Goal: Task Accomplishment & Management: Manage account settings

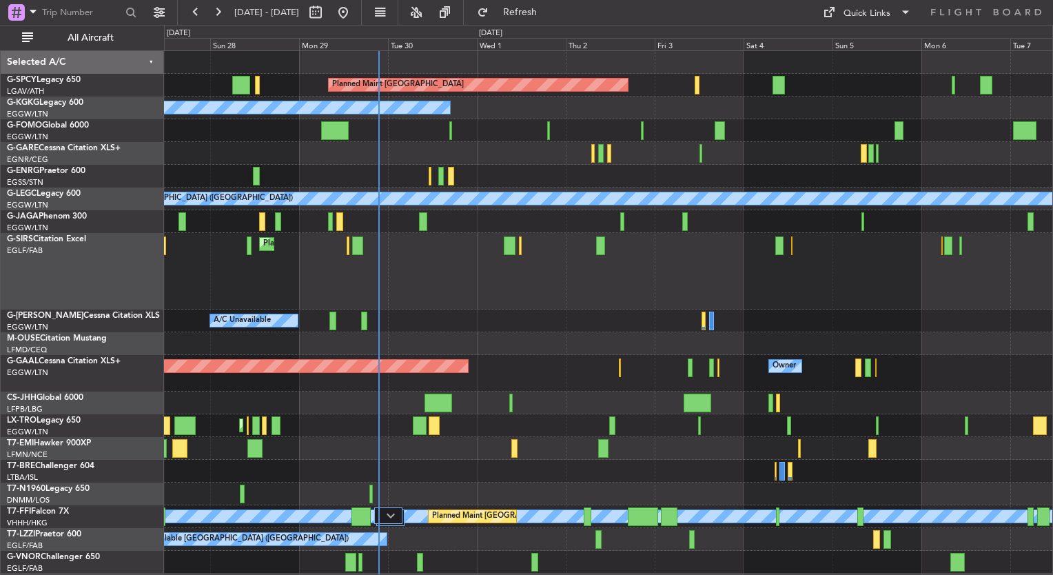
click at [652, 274] on div "Planned Maint [GEOGRAPHIC_DATA] ([GEOGRAPHIC_DATA])" at bounding box center [608, 271] width 889 height 77
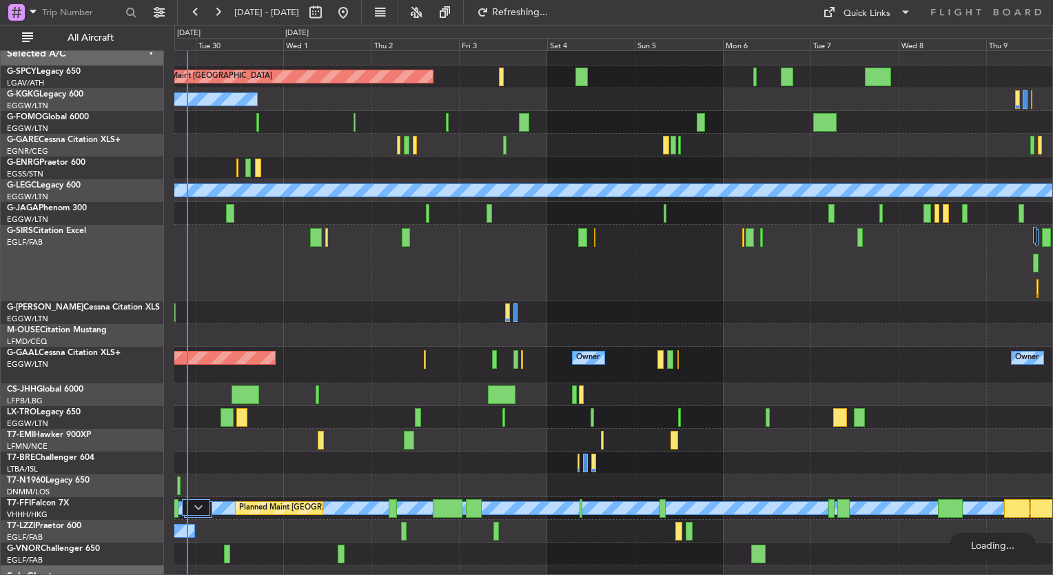
click at [245, 271] on div "Planned Maint [GEOGRAPHIC_DATA] A/C Unavailable [GEOGRAPHIC_DATA] (Ataturk) A/C…" at bounding box center [613, 327] width 878 height 568
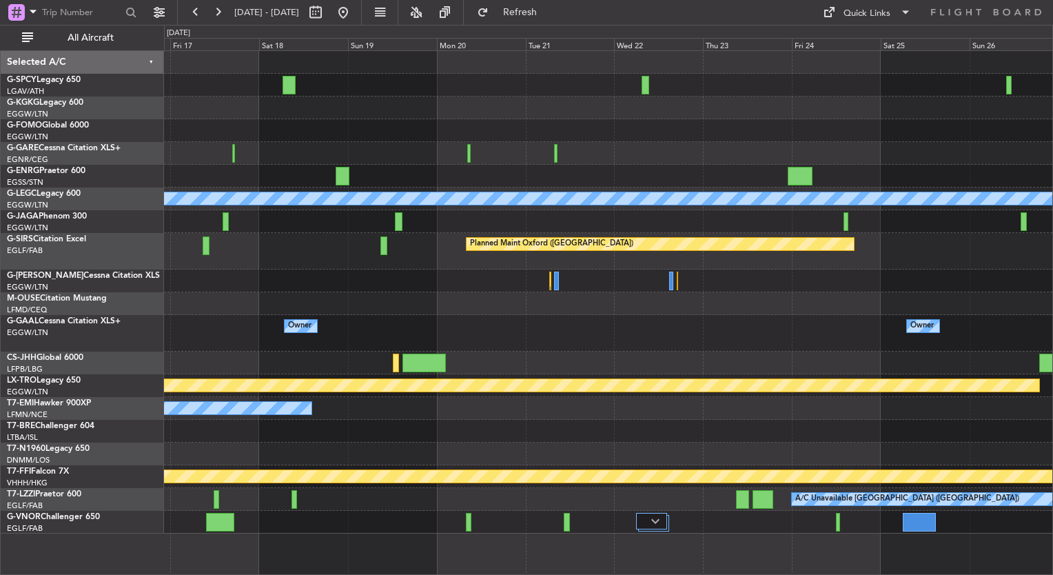
click at [726, 93] on div at bounding box center [608, 85] width 889 height 23
click at [769, 93] on div at bounding box center [608, 85] width 889 height 23
click at [354, 5] on button at bounding box center [343, 12] width 22 height 22
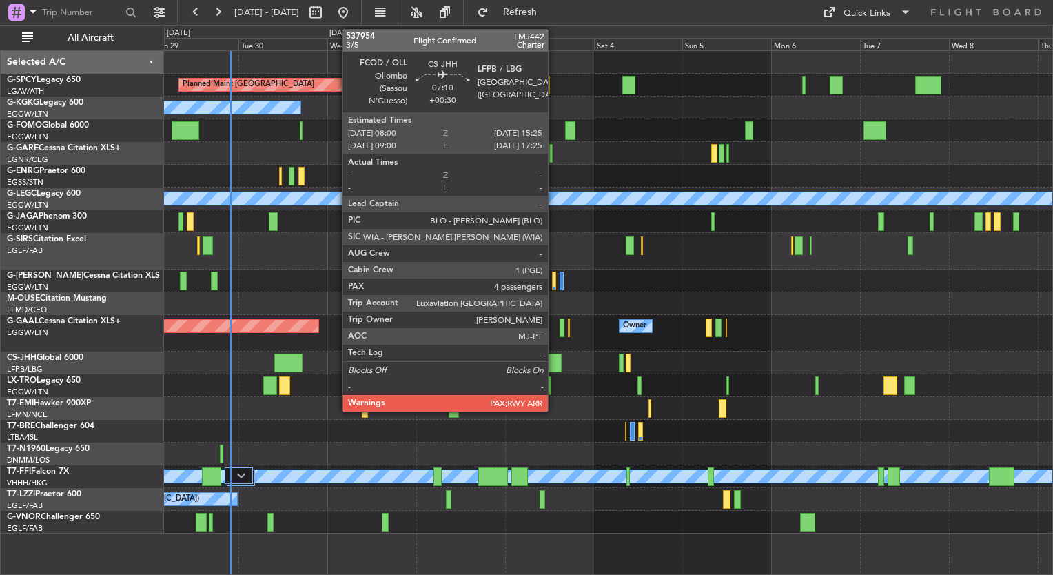
click at [554, 363] on div at bounding box center [548, 363] width 28 height 19
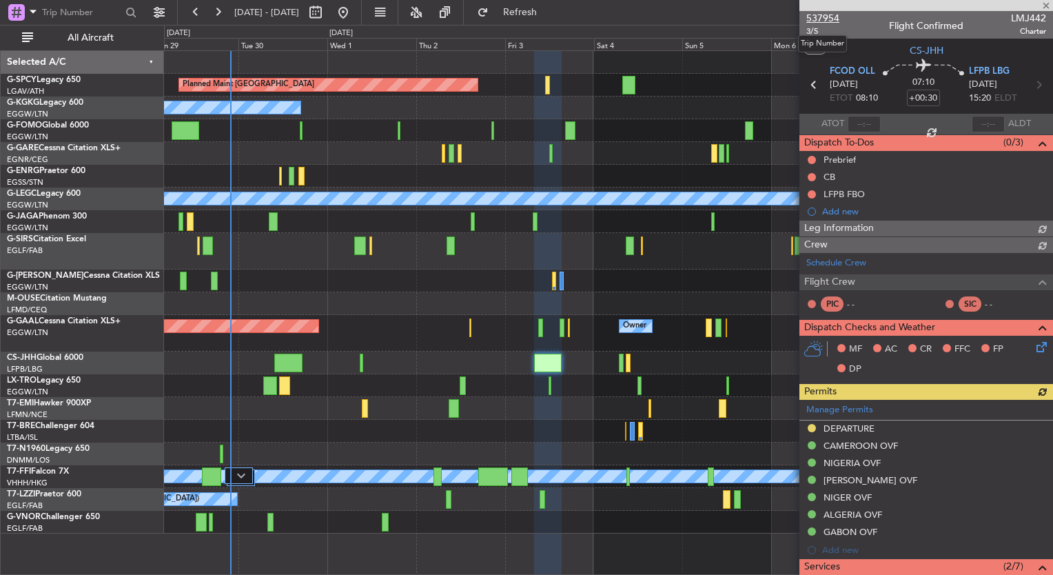
click at [830, 20] on span "537954" at bounding box center [823, 18] width 33 height 14
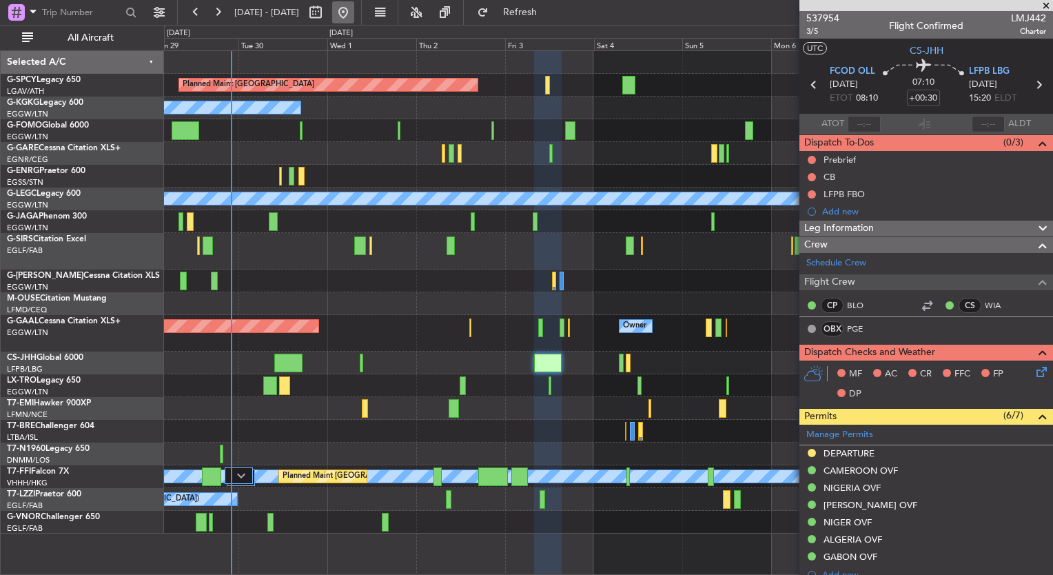
click at [354, 10] on button at bounding box center [343, 12] width 22 height 22
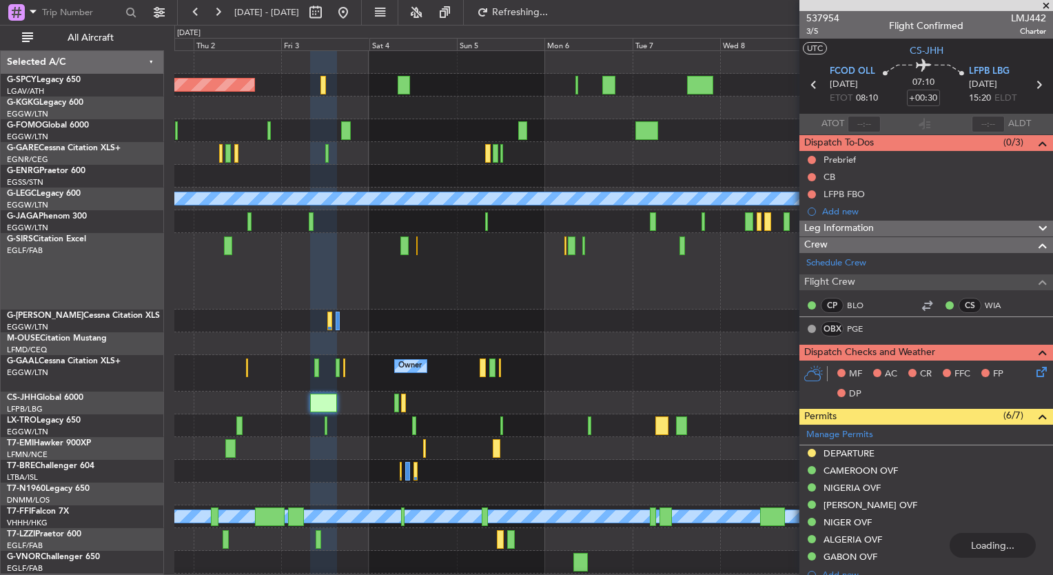
click at [140, 290] on div "Planned Maint [GEOGRAPHIC_DATA] A/C Unavailable [GEOGRAPHIC_DATA] (Ataturk) A/C…" at bounding box center [526, 300] width 1053 height 550
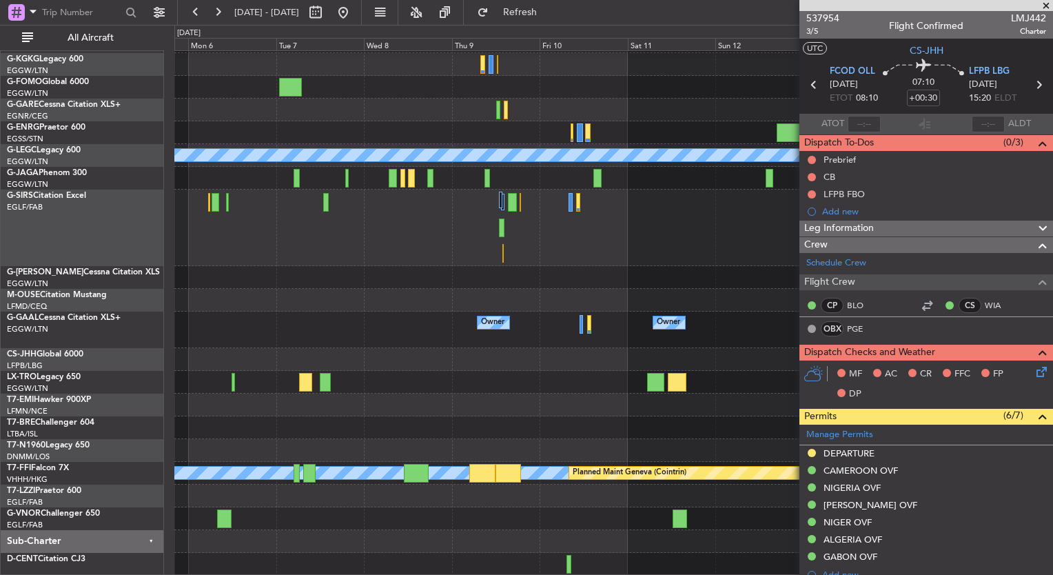
scroll to position [43, 0]
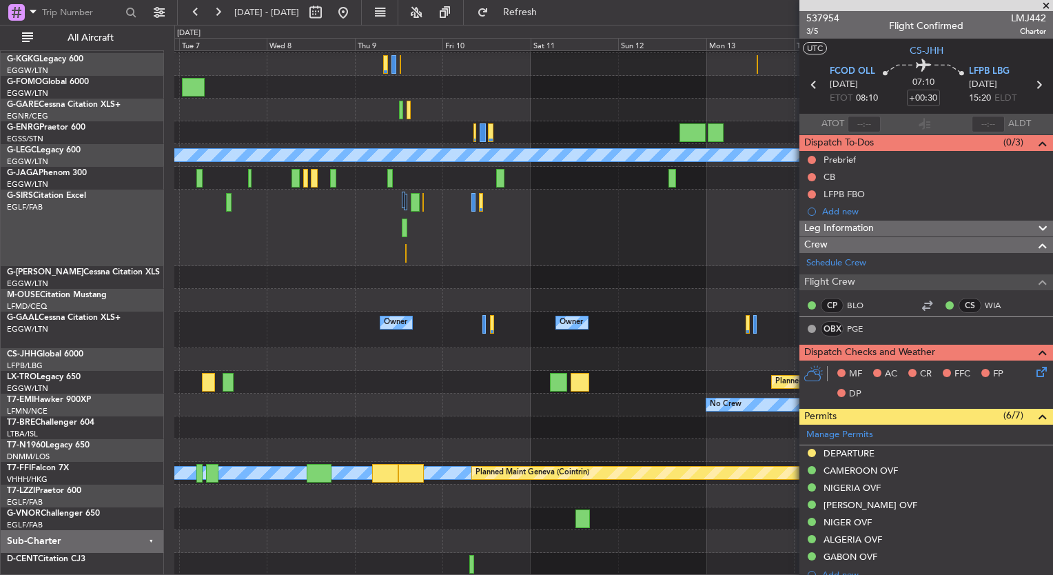
click at [450, 352] on div at bounding box center [613, 359] width 878 height 23
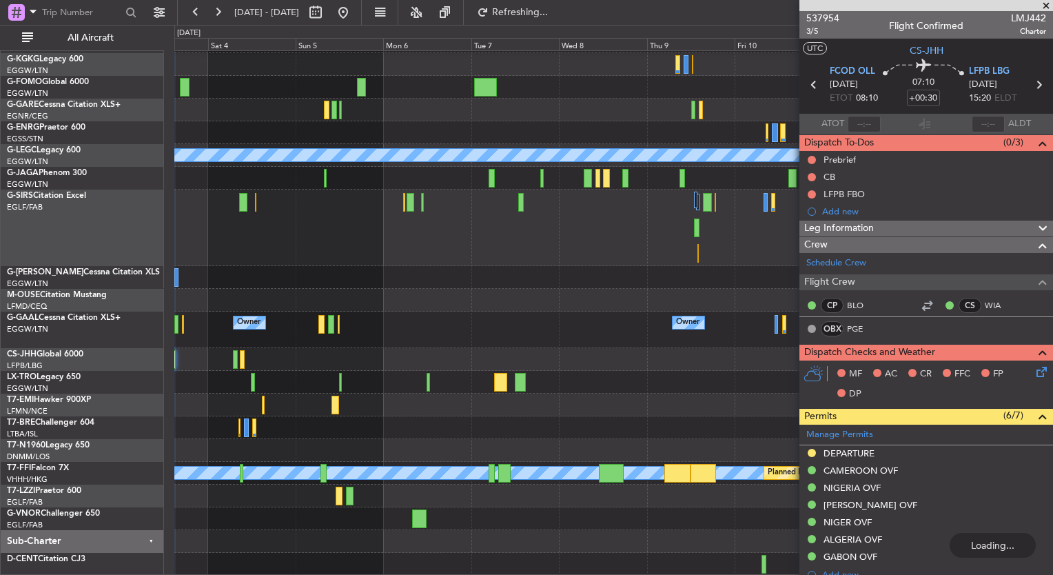
click at [718, 219] on div "Planned Maint [GEOGRAPHIC_DATA] A/C Unavailable [GEOGRAPHIC_DATA] ([GEOGRAPHIC_…" at bounding box center [613, 292] width 878 height 568
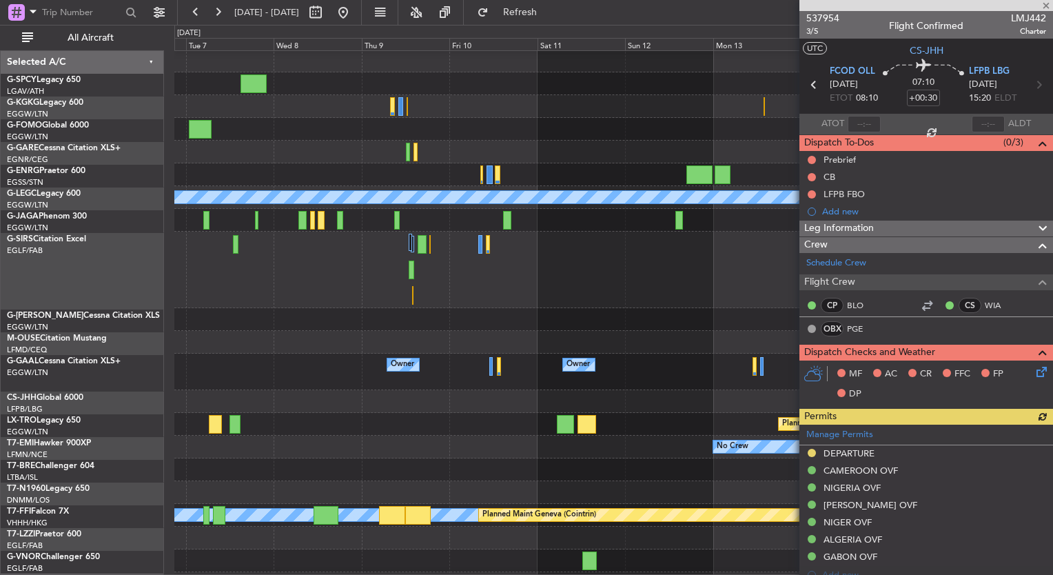
scroll to position [1, 0]
click at [713, 303] on div at bounding box center [613, 270] width 878 height 77
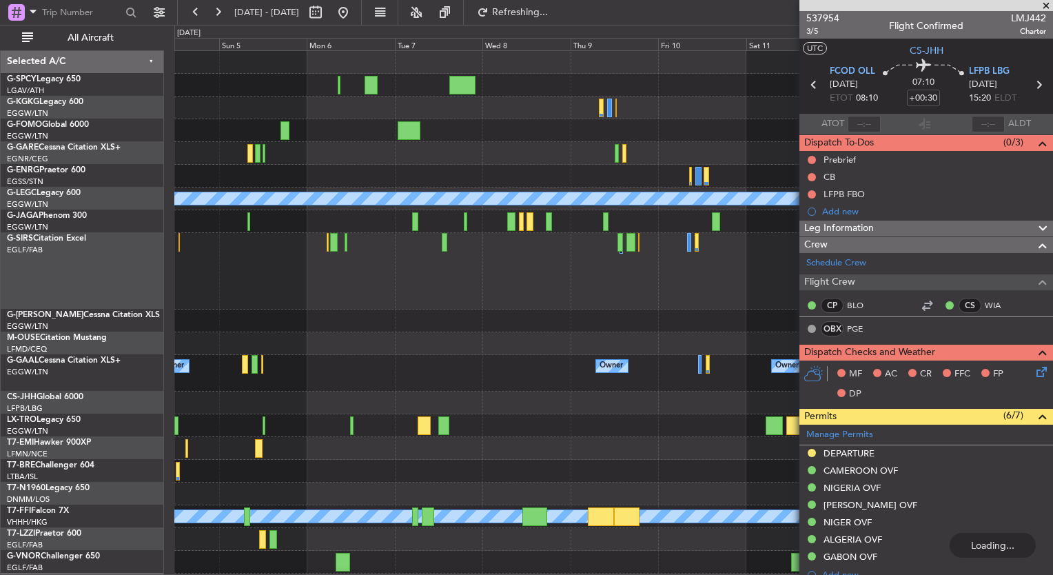
scroll to position [0, 0]
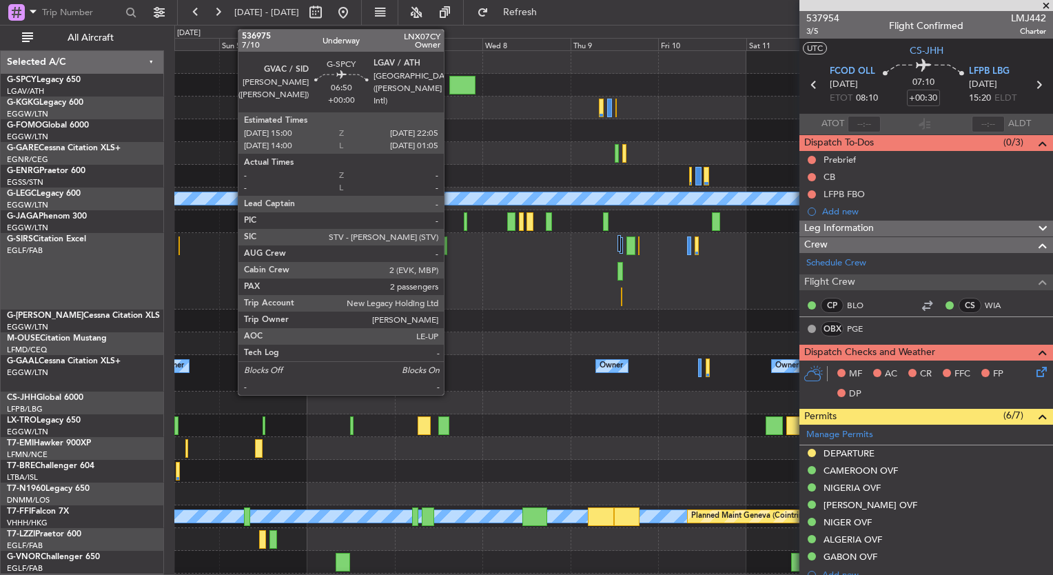
click at [450, 83] on div at bounding box center [463, 85] width 26 height 19
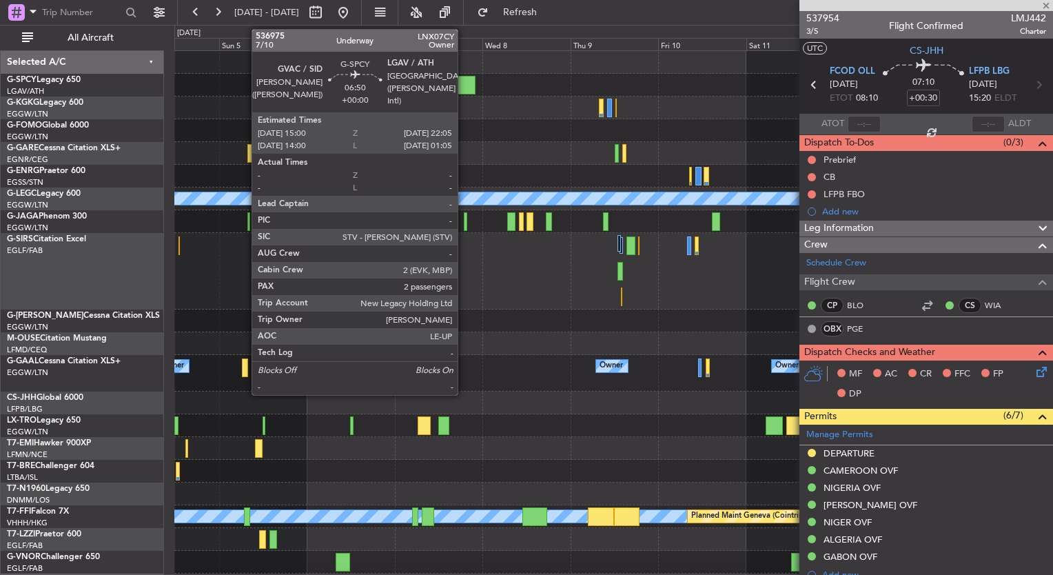
type input "2"
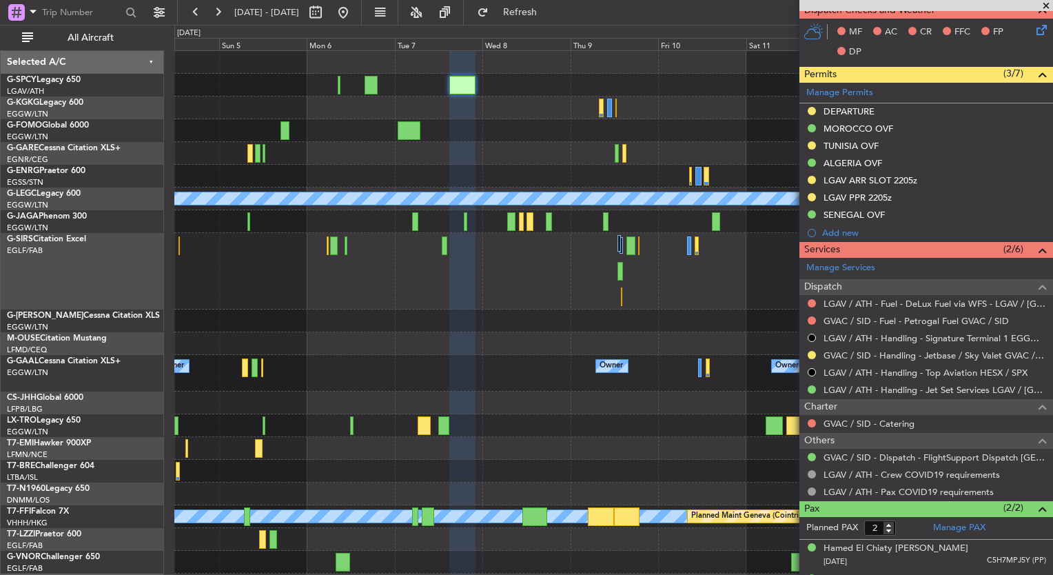
scroll to position [411, 0]
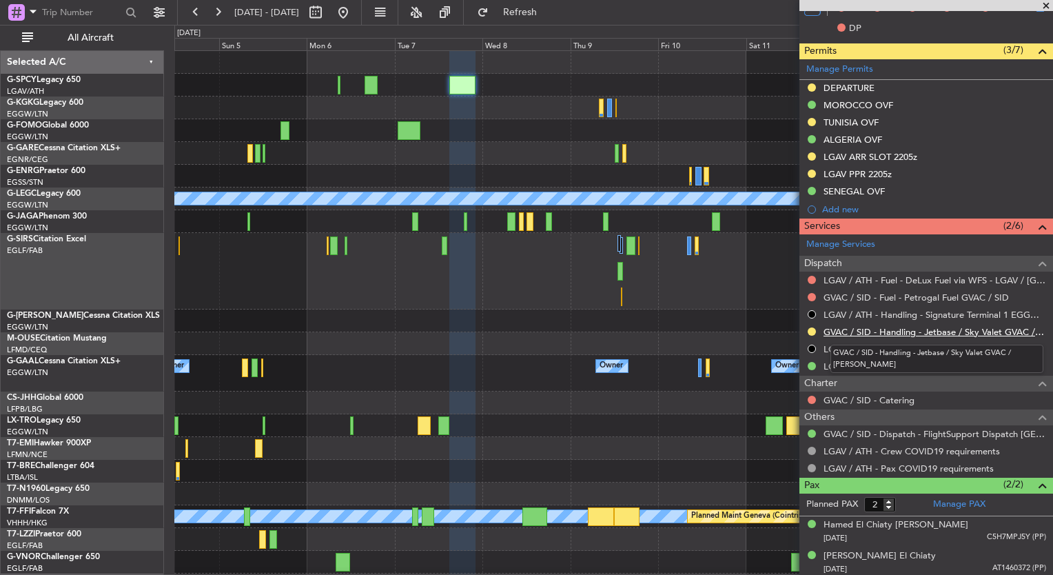
click at [925, 330] on link "GVAC / SID - Handling - Jetbase / Sky Valet GVAC / [PERSON_NAME]" at bounding box center [935, 332] width 223 height 12
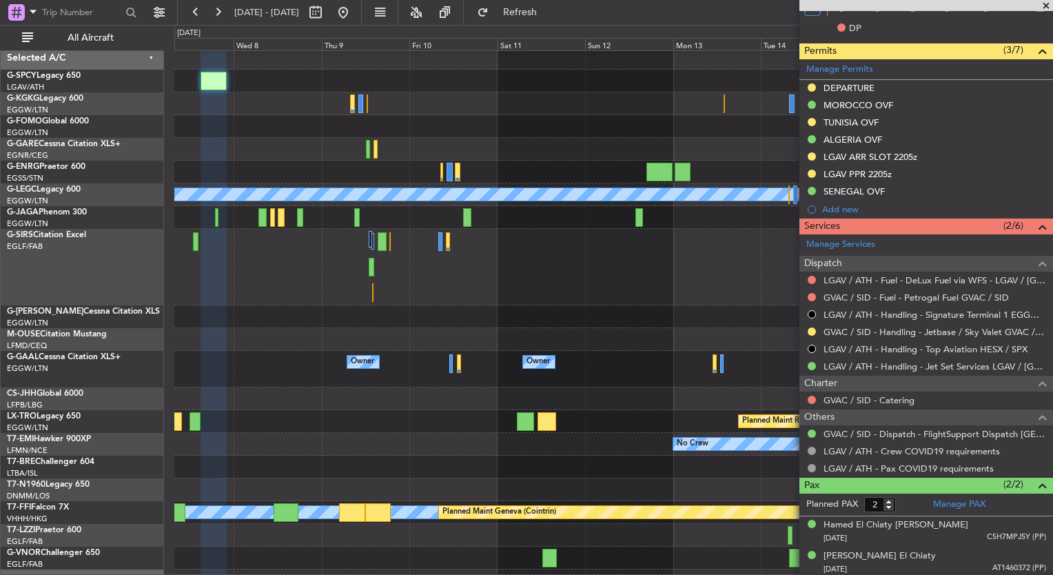
click at [292, 101] on div at bounding box center [613, 103] width 878 height 23
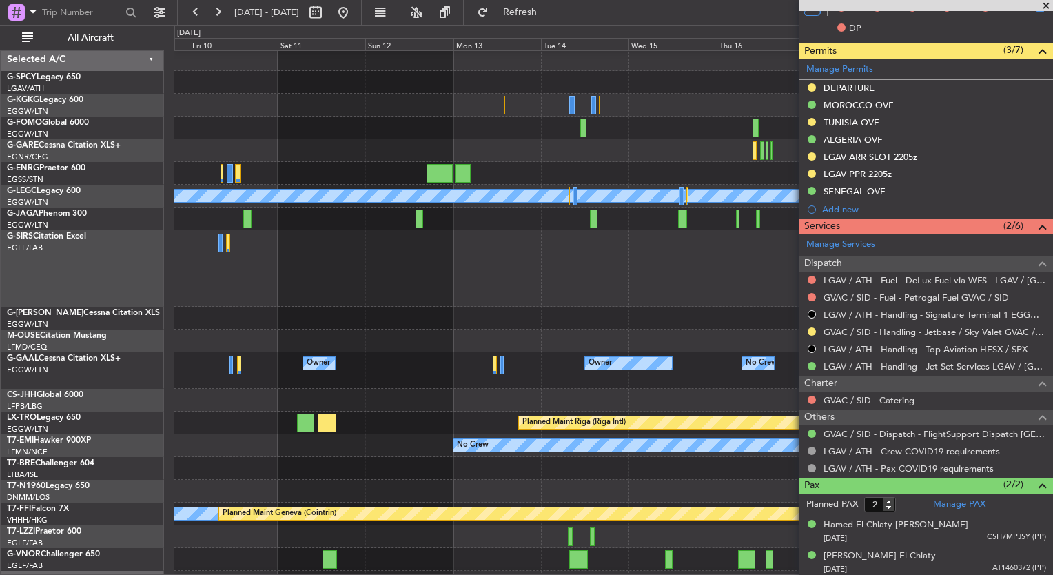
click at [325, 125] on div at bounding box center [613, 128] width 878 height 23
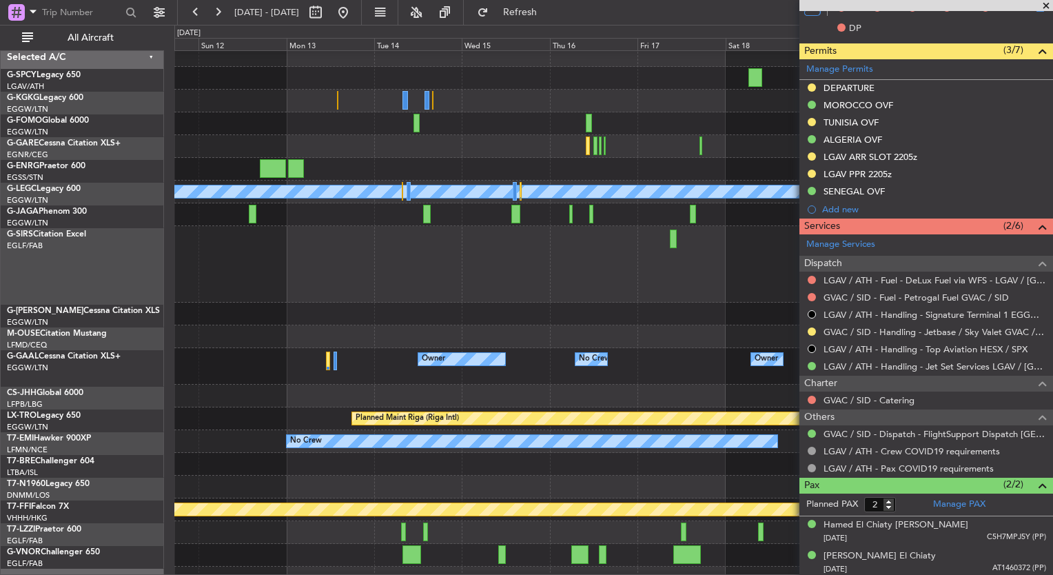
click at [292, 149] on div at bounding box center [613, 146] width 878 height 23
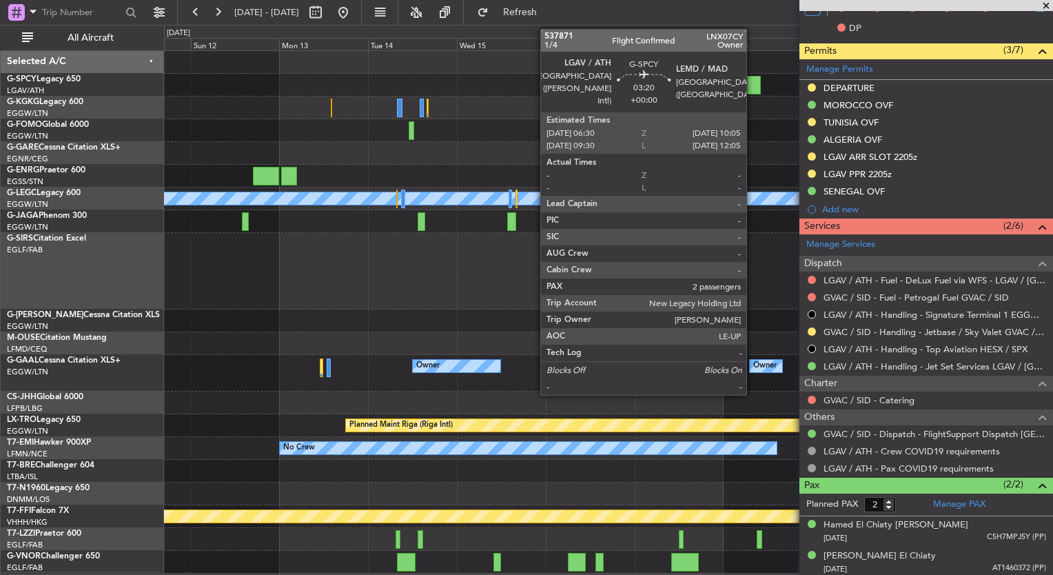
scroll to position [0, 0]
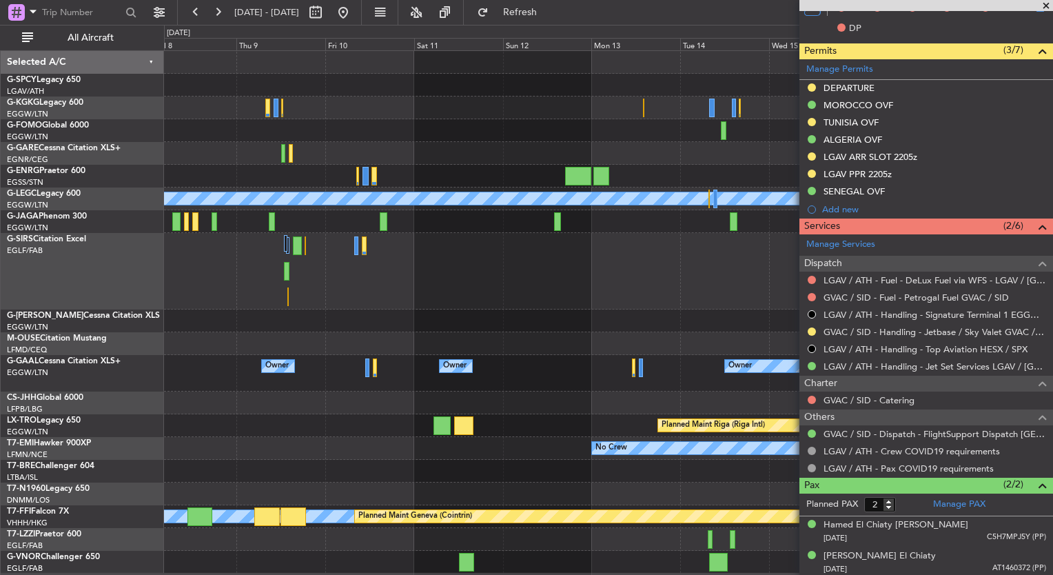
click at [794, 108] on div at bounding box center [608, 108] width 889 height 23
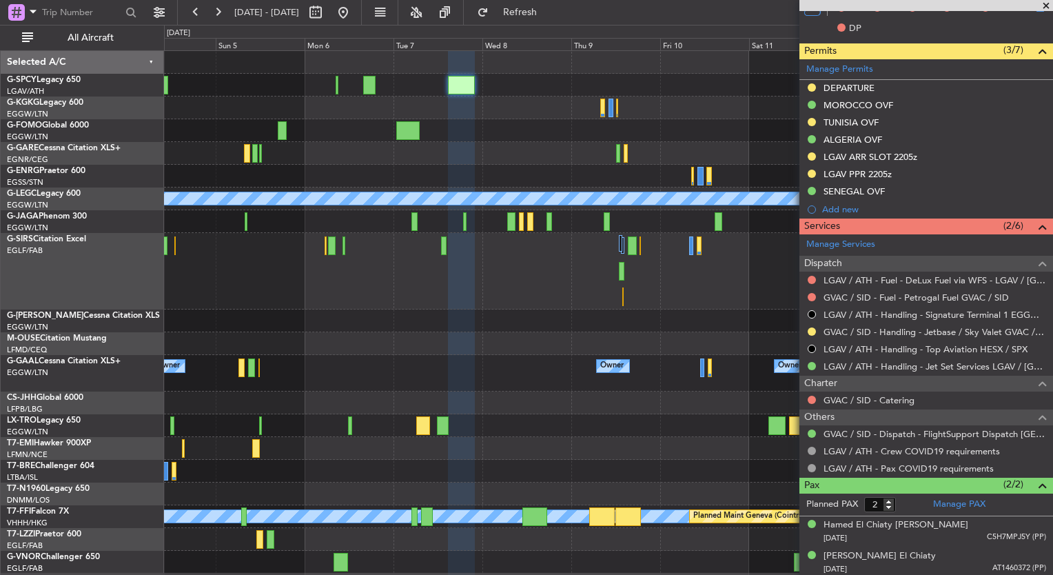
click at [627, 109] on div at bounding box center [608, 108] width 889 height 23
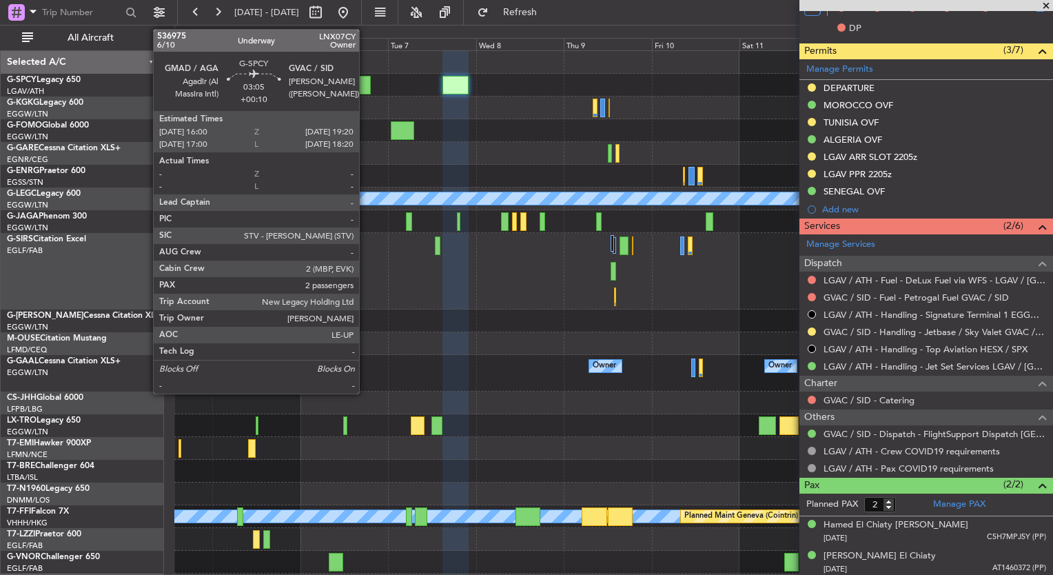
click at [365, 89] on div at bounding box center [365, 85] width 12 height 19
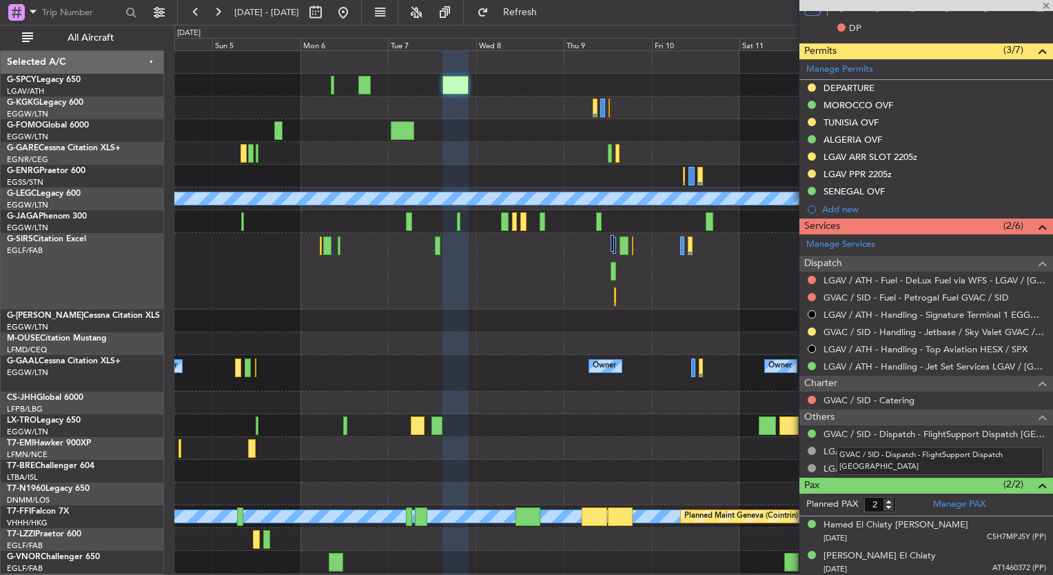
type input "+00:10"
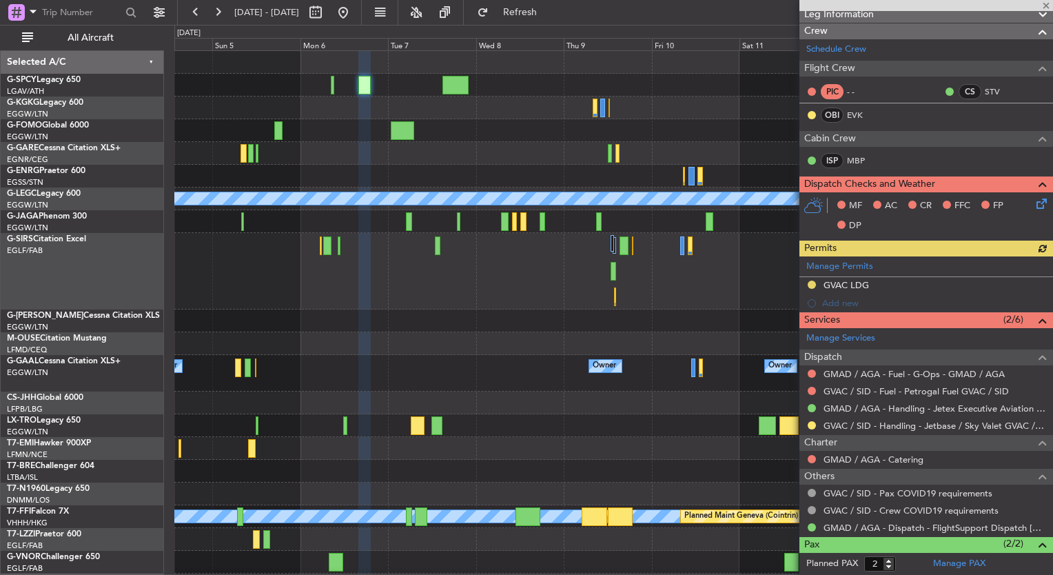
scroll to position [196, 0]
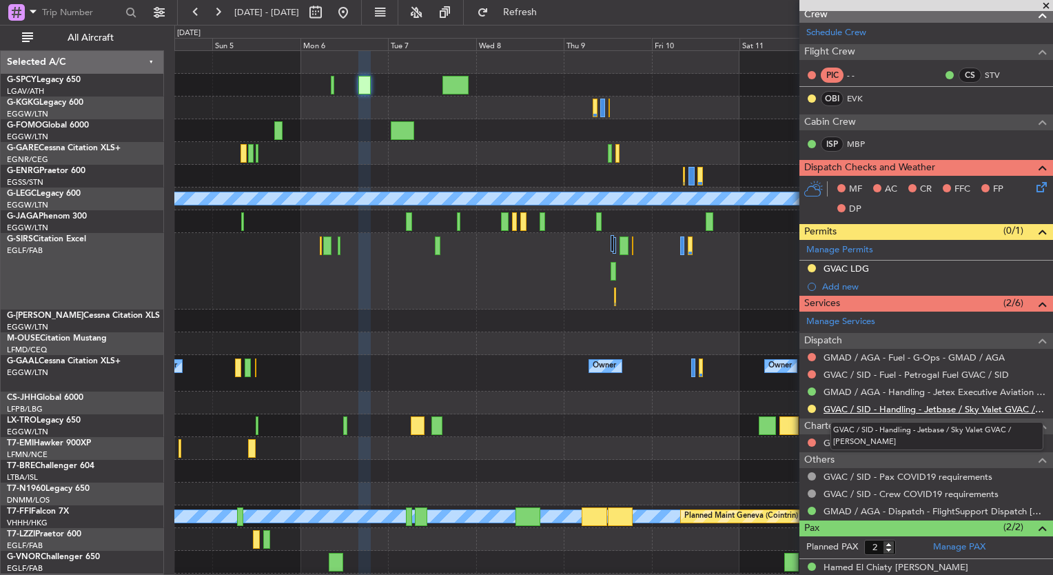
click at [918, 407] on link "GVAC / SID - Handling - Jetbase / Sky Valet GVAC / [PERSON_NAME]" at bounding box center [935, 409] width 223 height 12
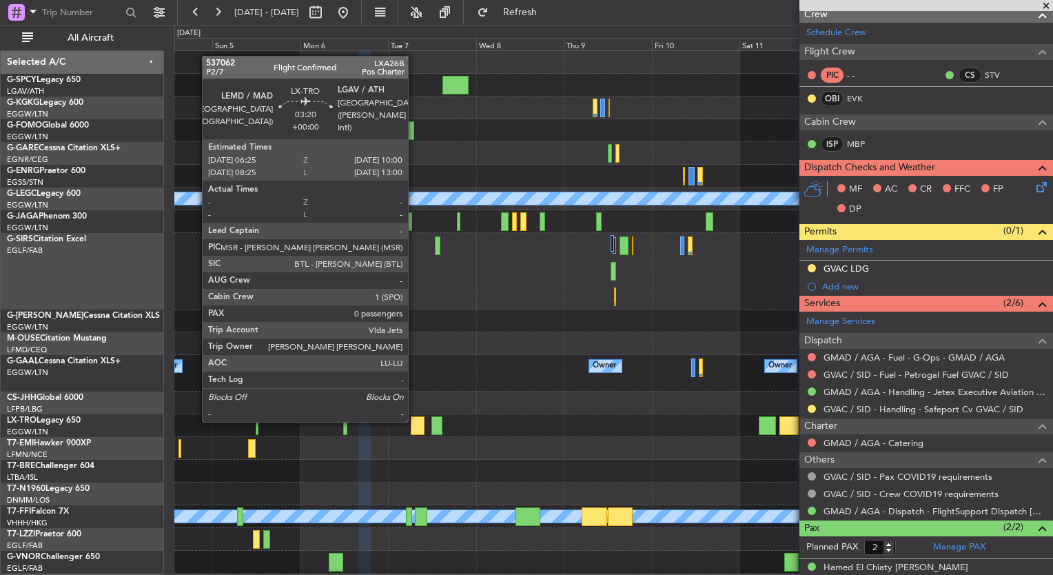
click at [414, 421] on div at bounding box center [418, 425] width 14 height 19
type input "0"
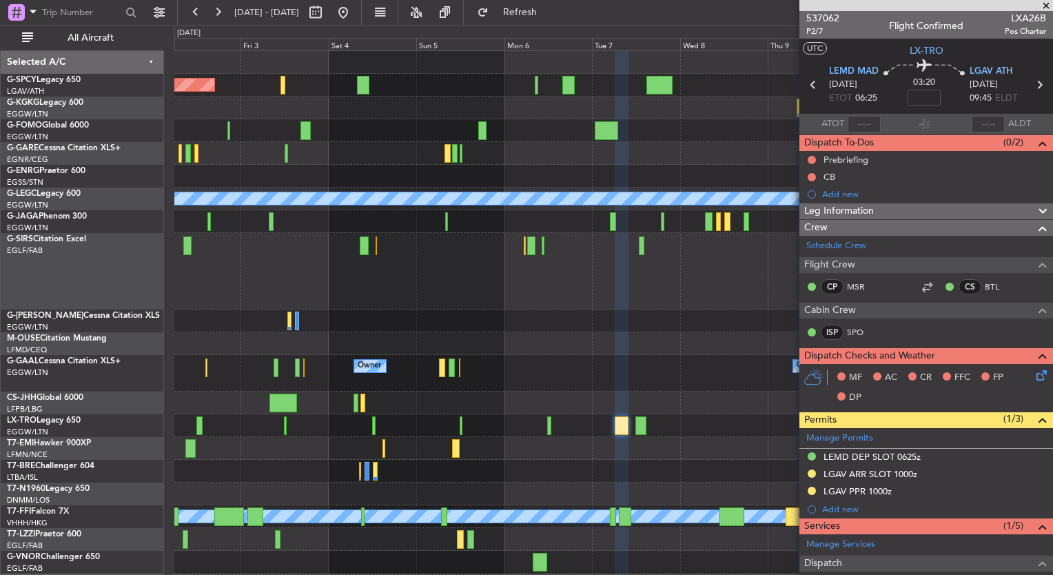
scroll to position [0, 0]
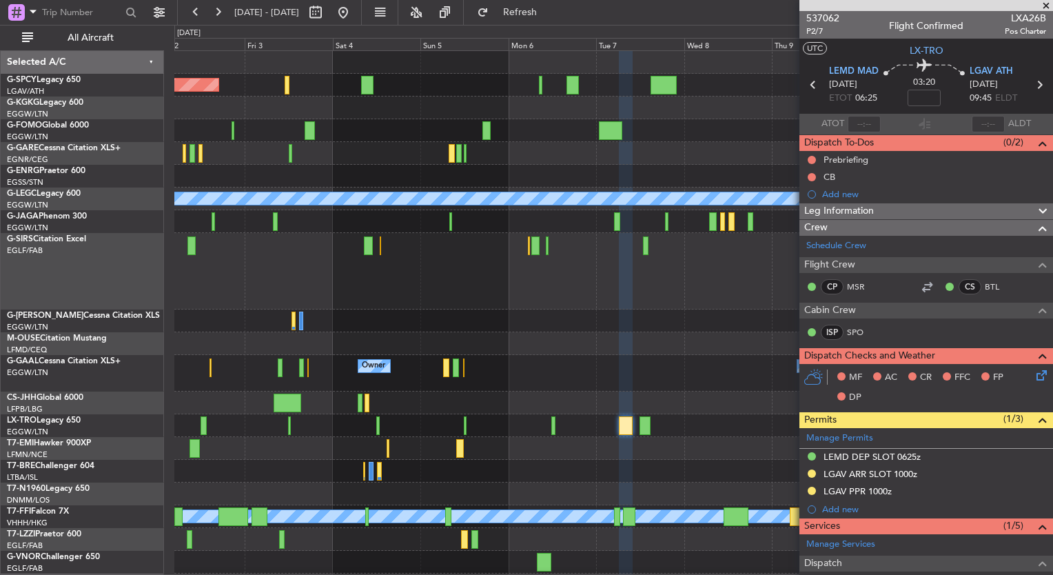
click at [640, 379] on div "Owner Owner Owner Owner Planned [GEOGRAPHIC_DATA]" at bounding box center [613, 373] width 878 height 37
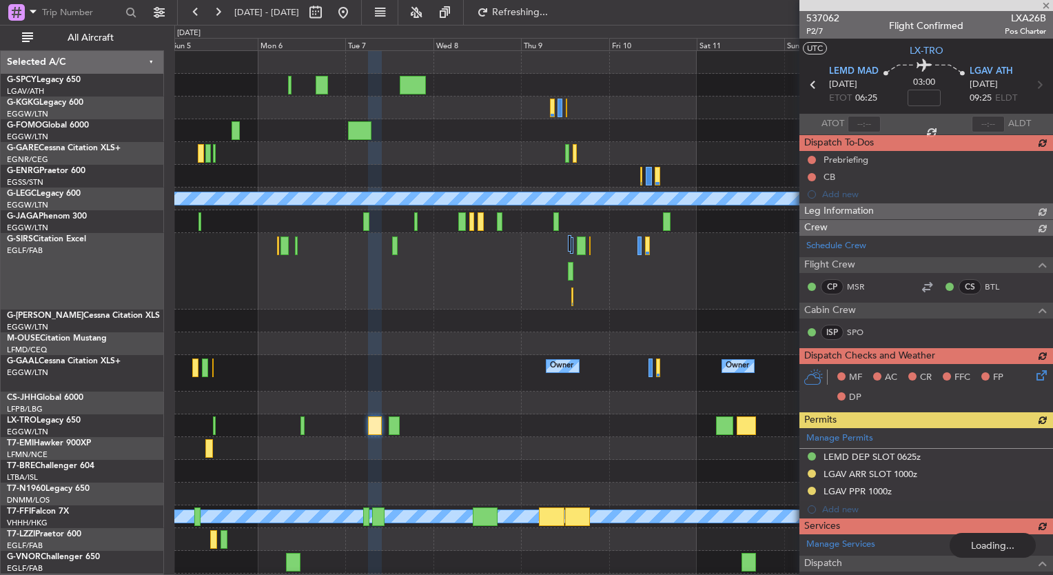
type input "-00:20"
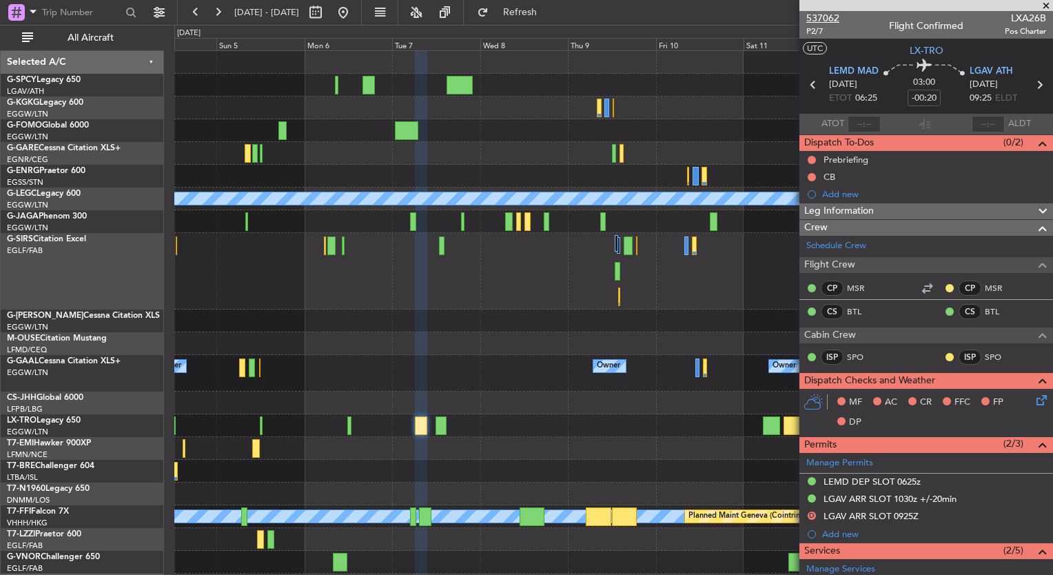
click at [824, 15] on span "537062" at bounding box center [823, 18] width 33 height 14
click at [543, 34] on div "0 0 Sat 4 Sun 5 Mon 6 Tue 7 Wed 8 [DATE] Fri 10 Sat 11 Sun 12 Mon 13 Tue 14" at bounding box center [614, 38] width 878 height 25
click at [546, 19] on button "Refresh" at bounding box center [512, 12] width 83 height 22
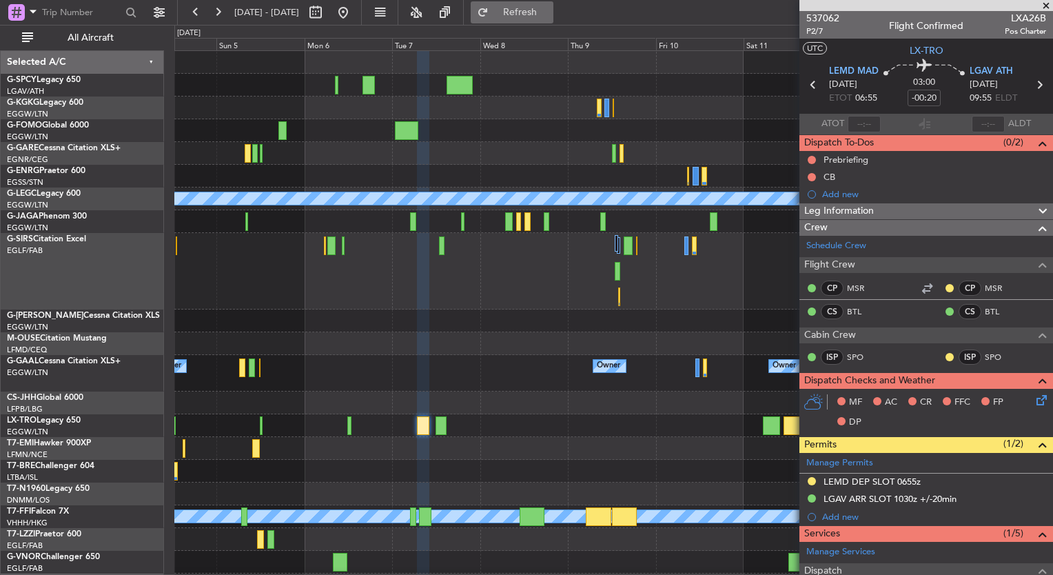
click at [549, 17] on span "Refresh" at bounding box center [521, 13] width 58 height 10
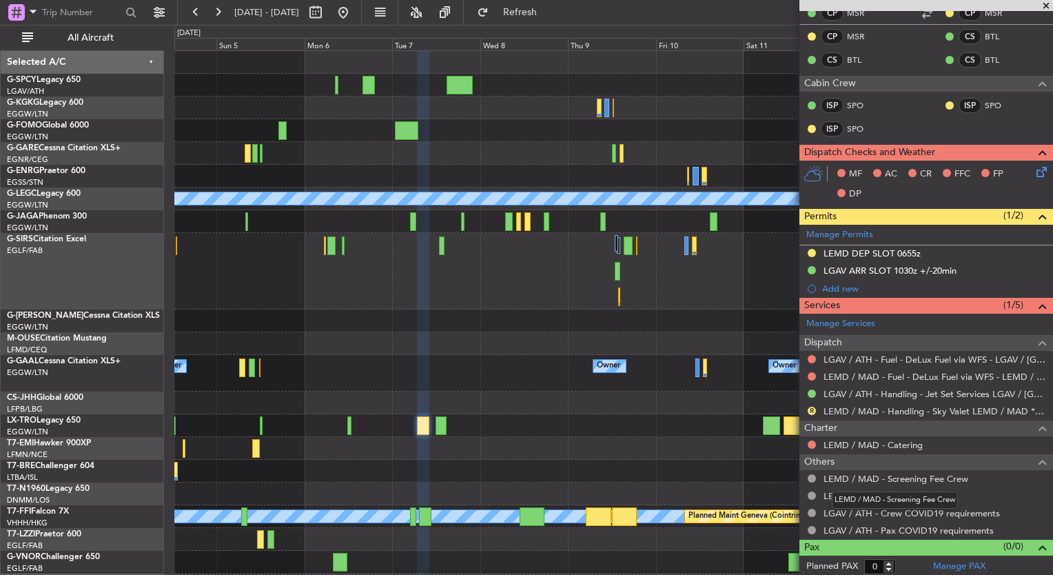
scroll to position [274, 0]
click at [901, 496] on link "LEMD / MAD - Dispatch" at bounding box center [874, 497] width 100 height 12
